Goal: Check status: Check status

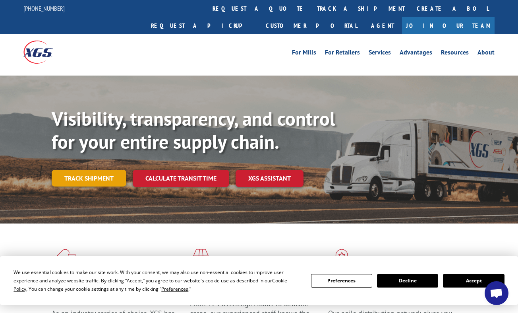
click at [103, 170] on link "Track shipment" at bounding box center [89, 178] width 75 height 17
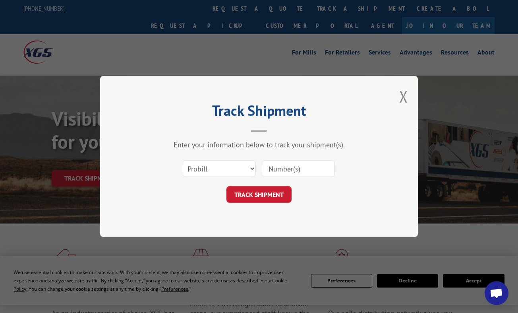
click at [283, 171] on input at bounding box center [298, 168] width 73 height 17
type input "15095526"
click at [276, 197] on button "TRACK SHIPMENT" at bounding box center [259, 194] width 65 height 17
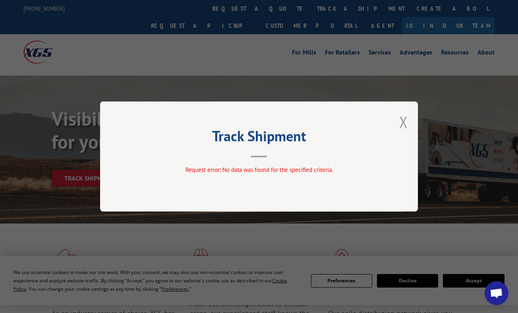
click at [404, 124] on button "Close modal" at bounding box center [404, 121] width 9 height 21
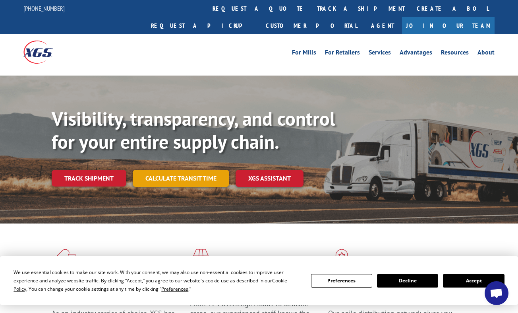
click at [169, 170] on link "Calculate transit time" at bounding box center [181, 178] width 97 height 17
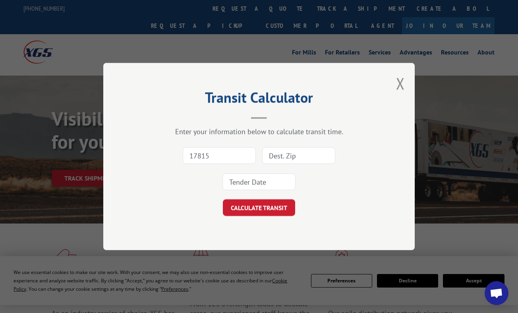
type input "17815"
type input "91710"
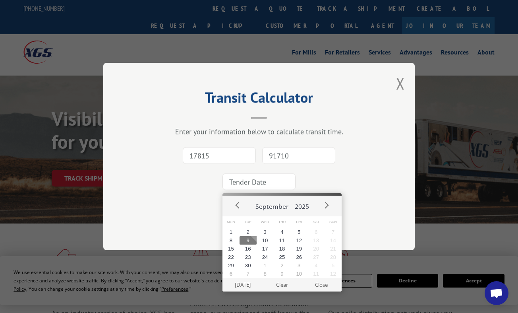
click at [258, 186] on input at bounding box center [259, 181] width 73 height 17
click at [400, 82] on button "Close modal" at bounding box center [400, 83] width 9 height 21
